Goal: Information Seeking & Learning: Learn about a topic

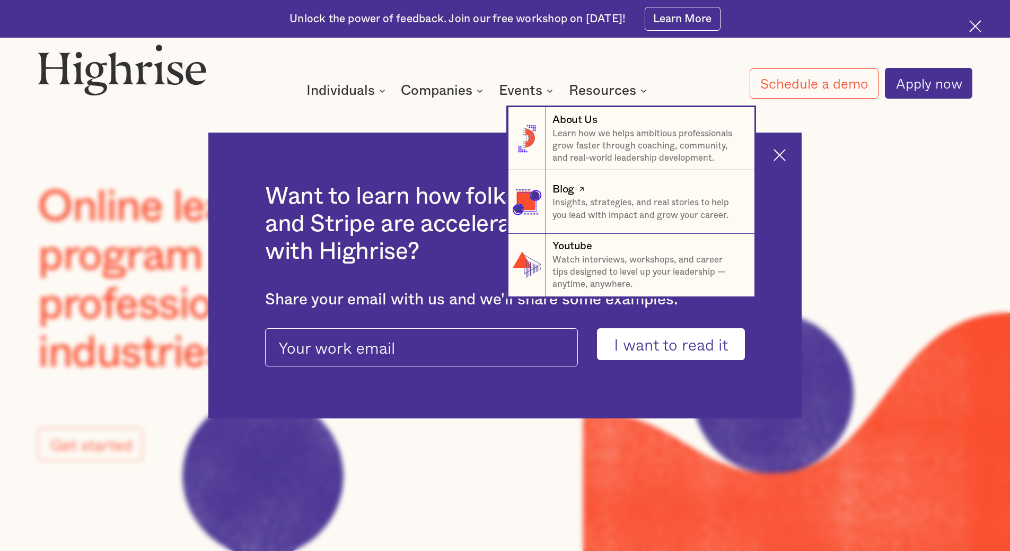
click at [626, 210] on p "Insights, strategies, and real stories to help you lead with impact and grow yo…" at bounding box center [647, 209] width 189 height 25
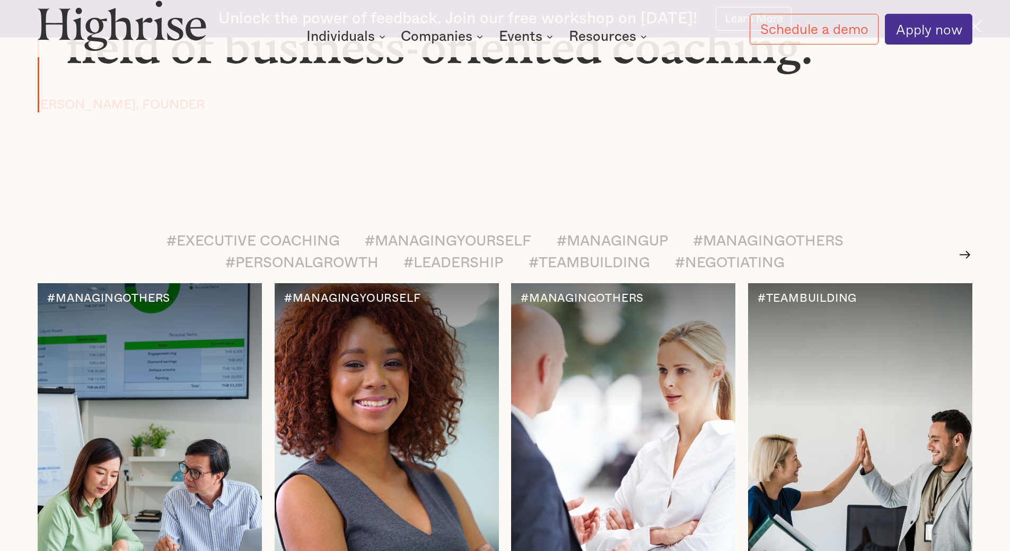
scroll to position [2015, 0]
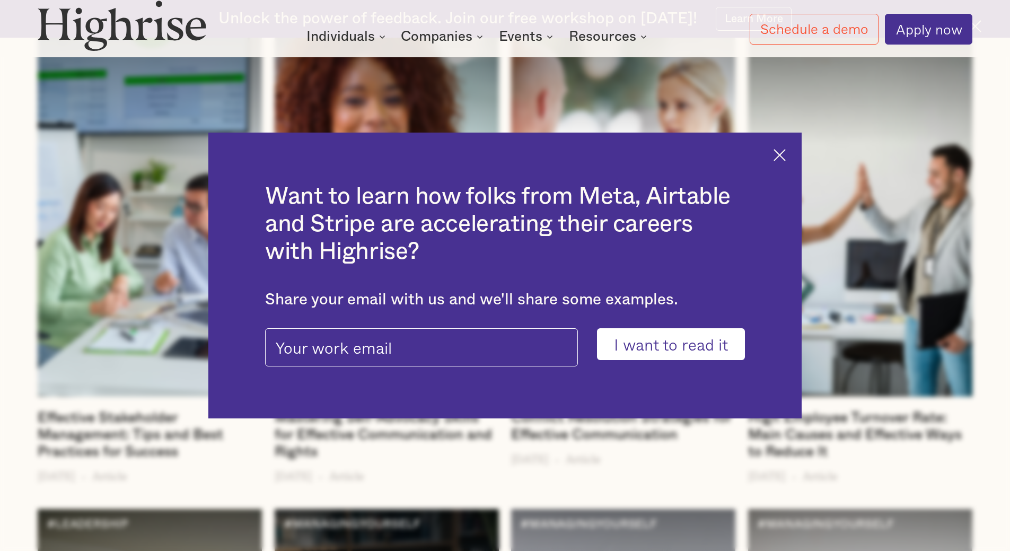
click at [783, 157] on img at bounding box center [780, 155] width 12 height 12
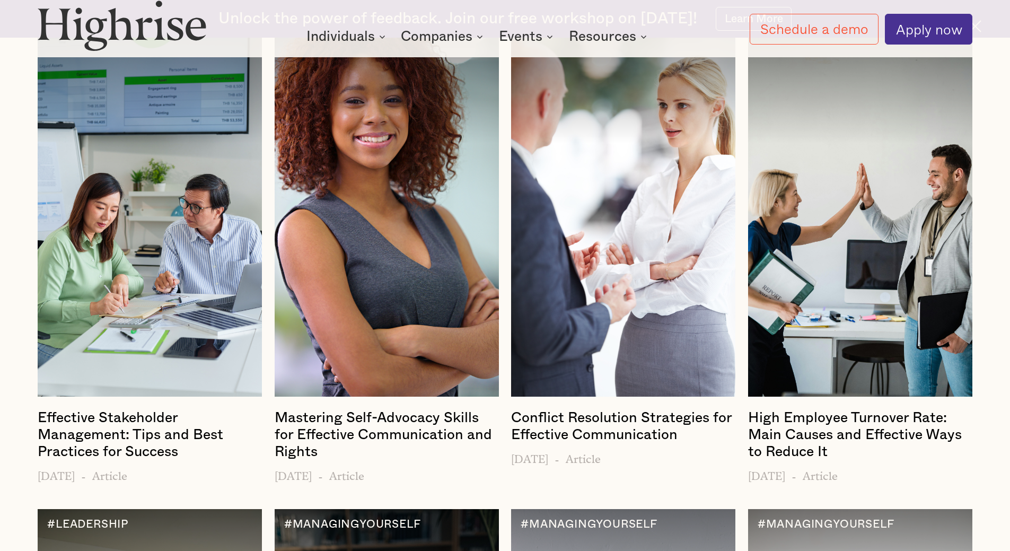
click at [997, 428] on div "#EXECUTIVE COACHING #MANAGINGYOURSELF #MANAGINGUP #MANAGINGOTHERS #PERSONALGROW…" at bounding box center [505, 511] width 1010 height 1087
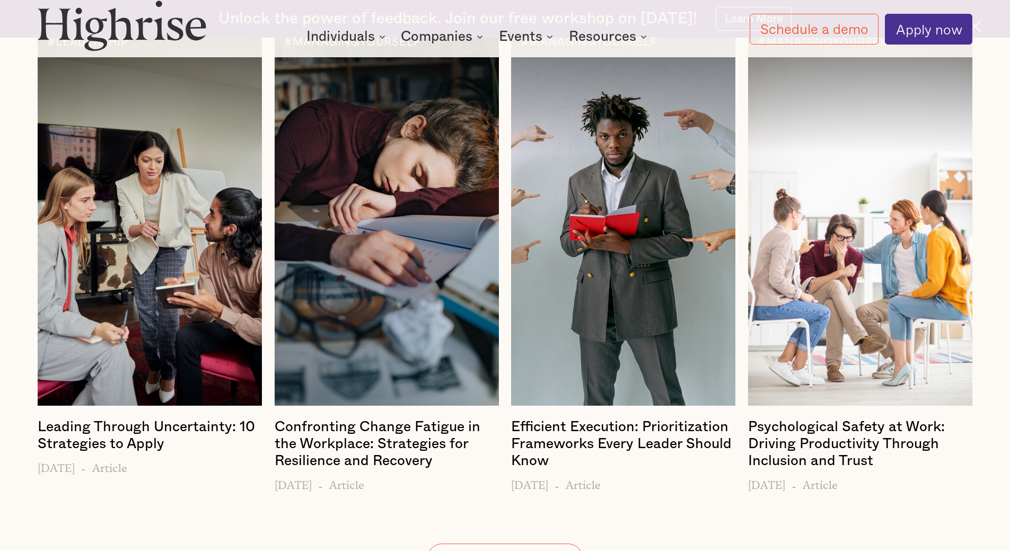
scroll to position [3688, 0]
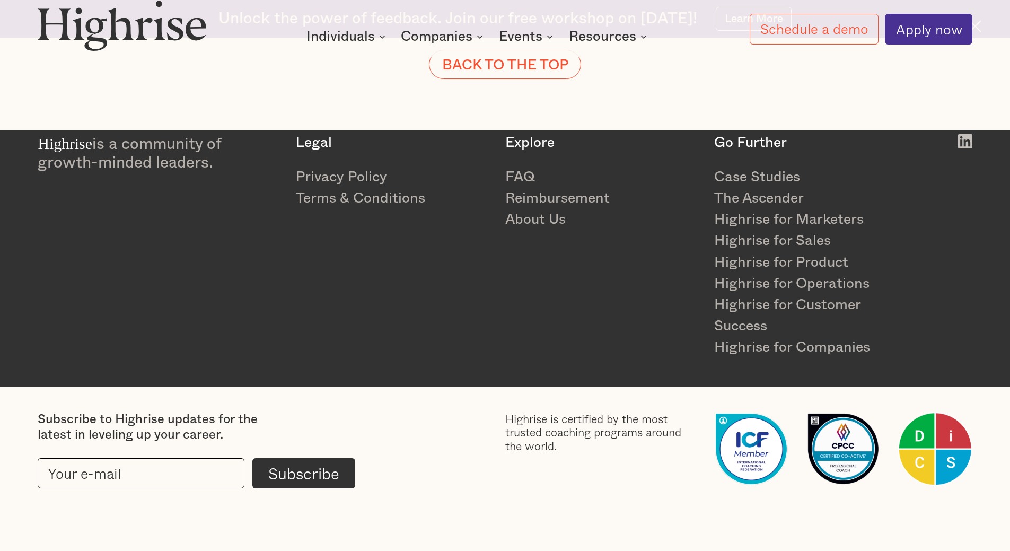
click at [153, 23] on img at bounding box center [122, 25] width 169 height 51
click at [129, 28] on img at bounding box center [122, 25] width 169 height 51
click at [150, 15] on img at bounding box center [122, 25] width 169 height 51
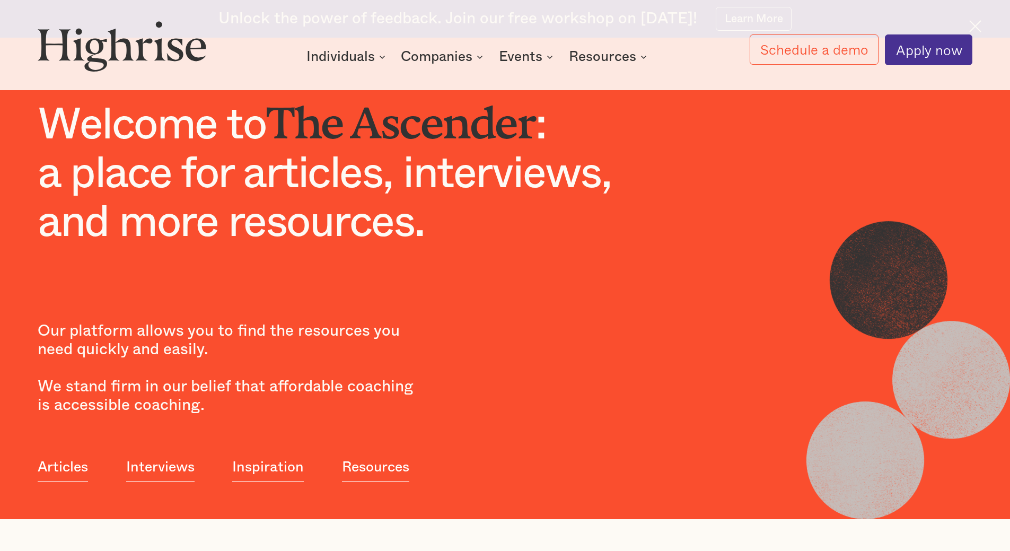
scroll to position [0, 0]
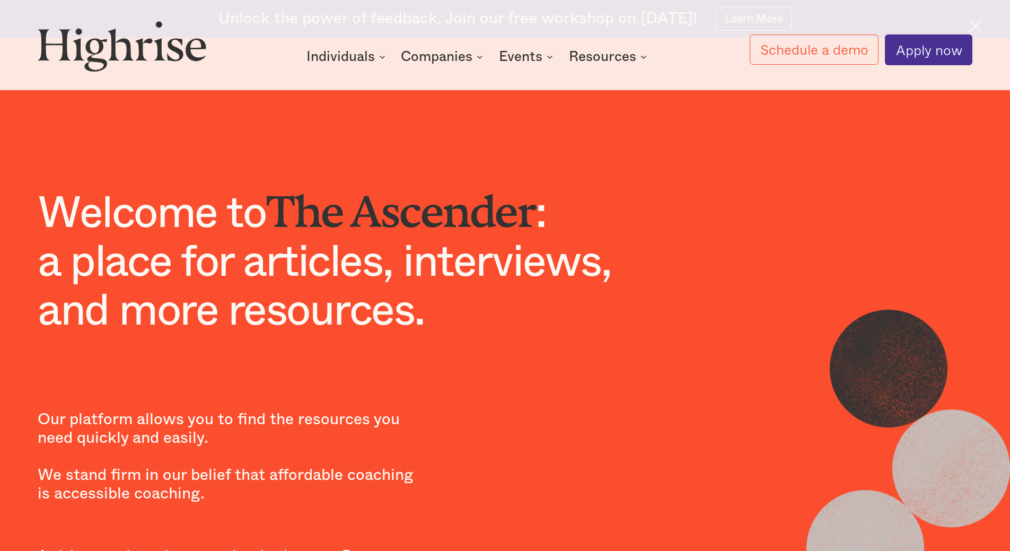
click at [100, 51] on img at bounding box center [122, 46] width 169 height 51
